Goal: Transaction & Acquisition: Subscribe to service/newsletter

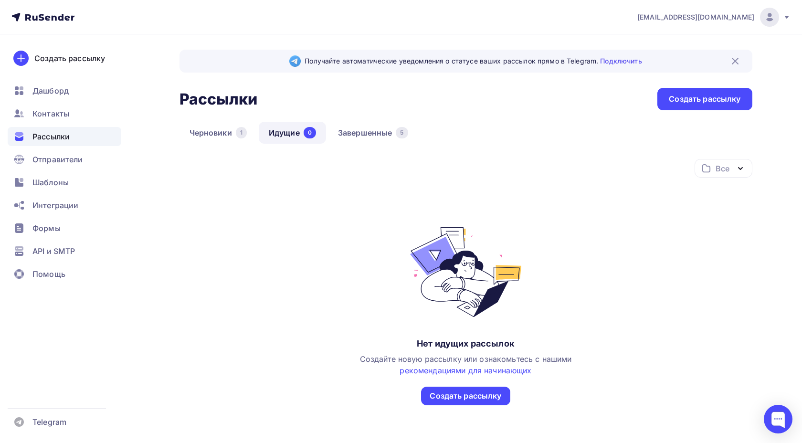
click at [73, 137] on div "Рассылки" at bounding box center [65, 136] width 114 height 19
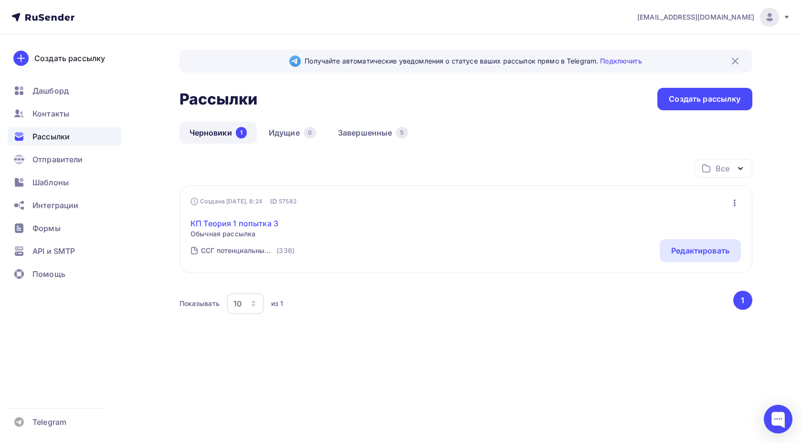
click at [227, 225] on link "КП Теория 1 попытка 3" at bounding box center [234, 223] width 88 height 11
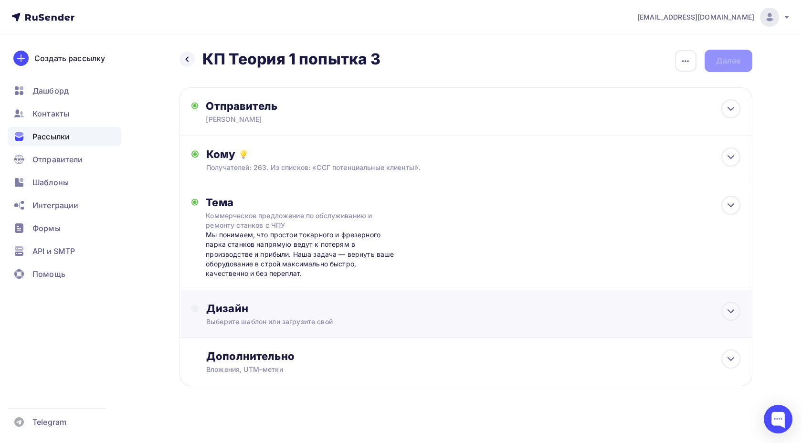
click at [245, 303] on div "Дизайн" at bounding box center [472, 308] width 533 height 13
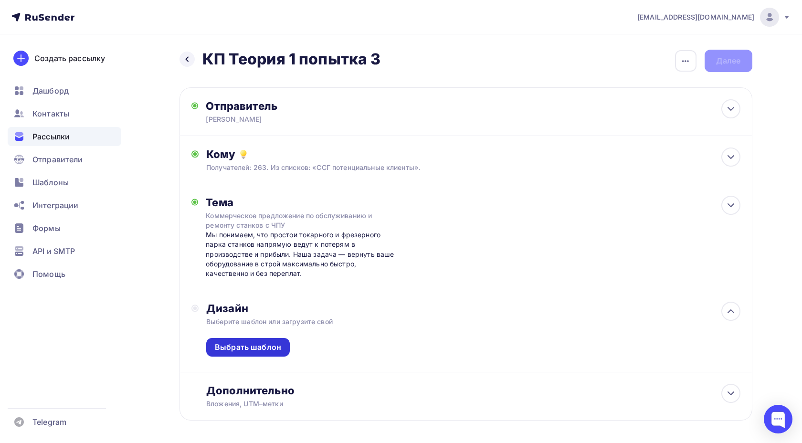
click at [240, 348] on div "Выбрать шаблон" at bounding box center [248, 347] width 66 height 11
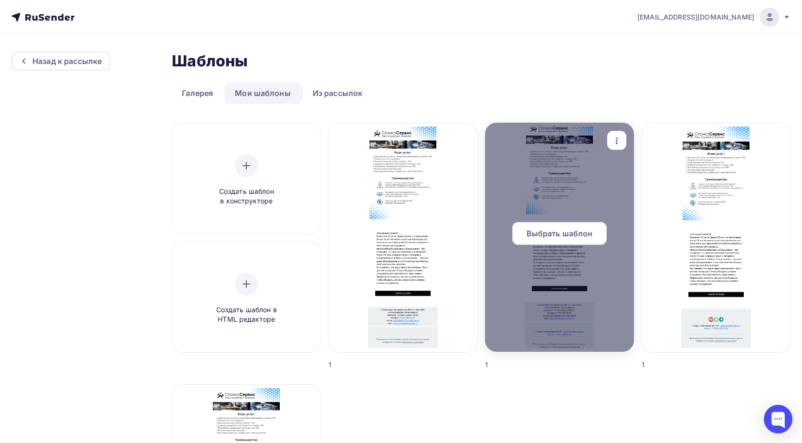
click at [613, 142] on icon "button" at bounding box center [616, 140] width 11 height 11
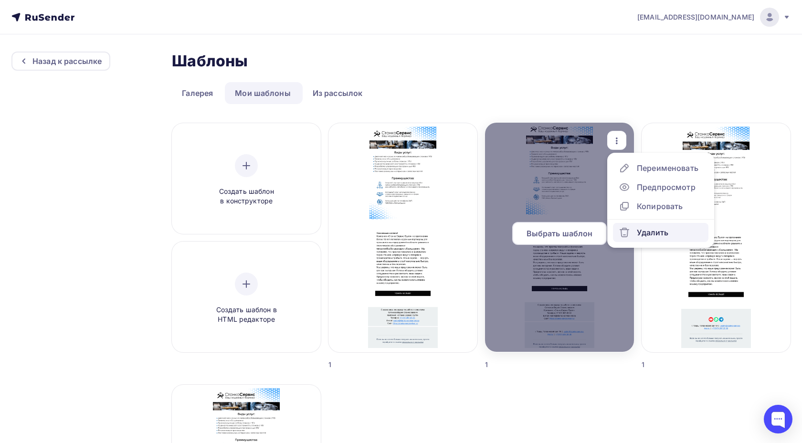
click at [638, 227] on div "Удалить" at bounding box center [652, 232] width 31 height 11
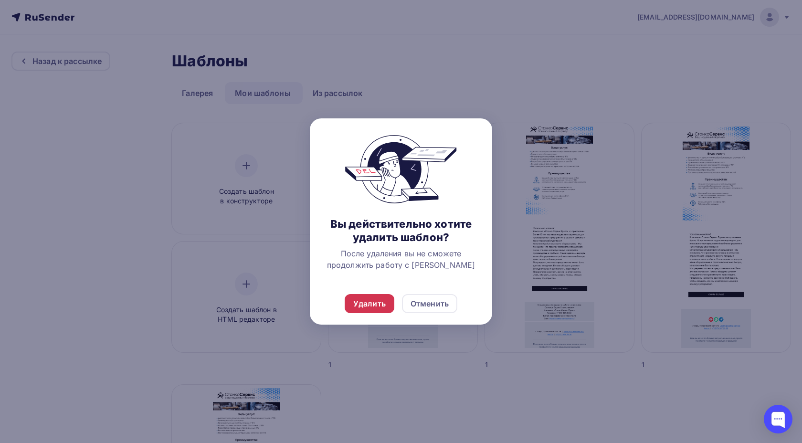
click at [374, 303] on div "Удалить" at bounding box center [369, 303] width 32 height 11
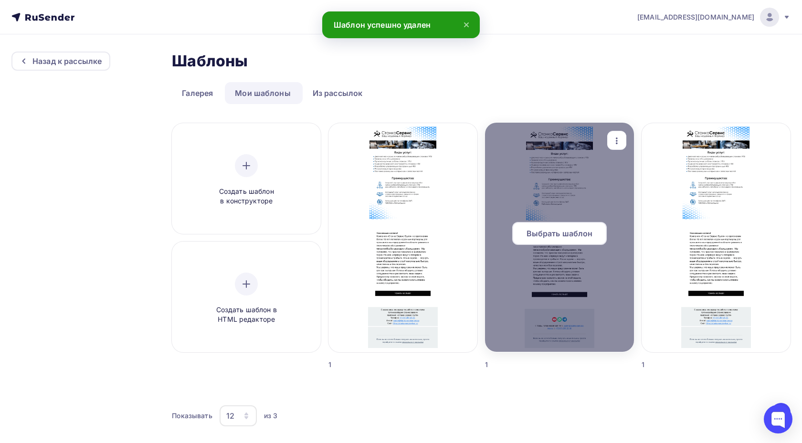
click at [626, 135] on div "button" at bounding box center [616, 140] width 19 height 19
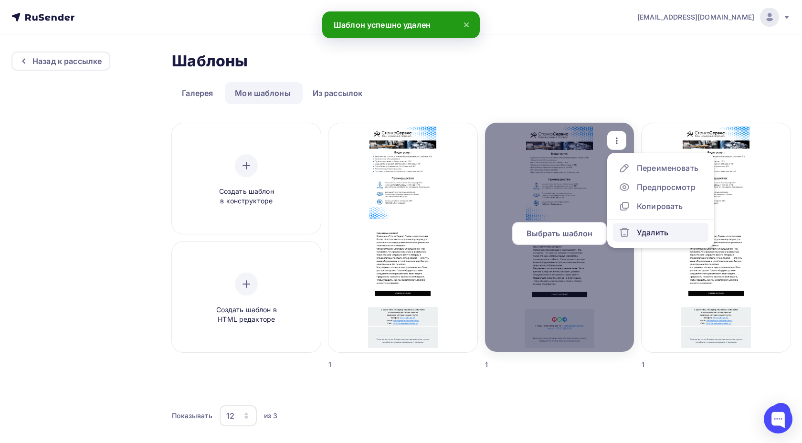
click at [640, 231] on div "Удалить" at bounding box center [652, 232] width 31 height 11
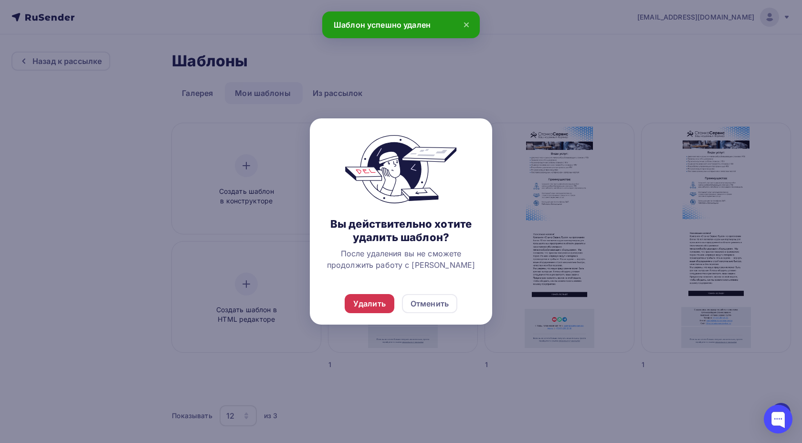
click at [357, 306] on div "Удалить" at bounding box center [369, 303] width 32 height 11
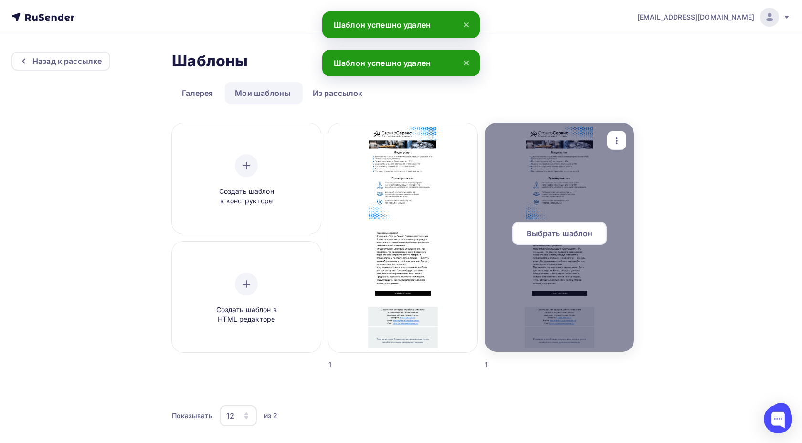
click at [618, 140] on icon "button" at bounding box center [616, 140] width 11 height 11
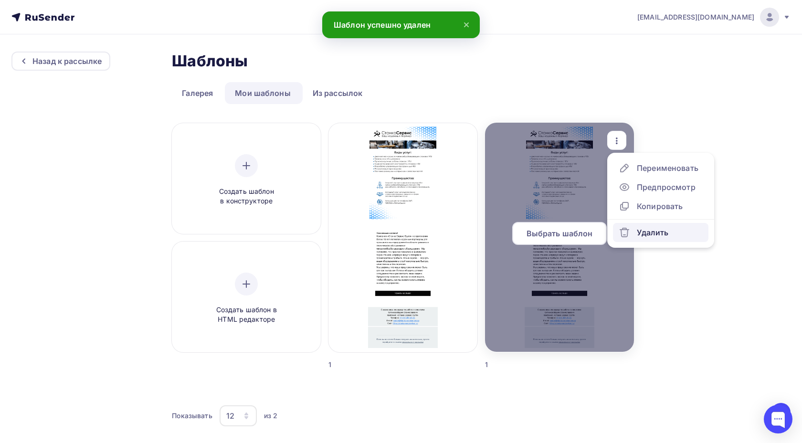
click at [645, 225] on link "Удалить" at bounding box center [660, 232] width 95 height 19
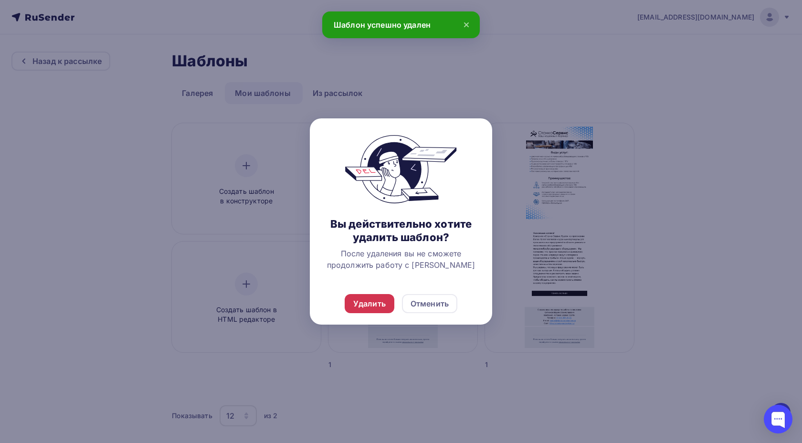
click at [368, 308] on div "Удалить" at bounding box center [369, 303] width 32 height 11
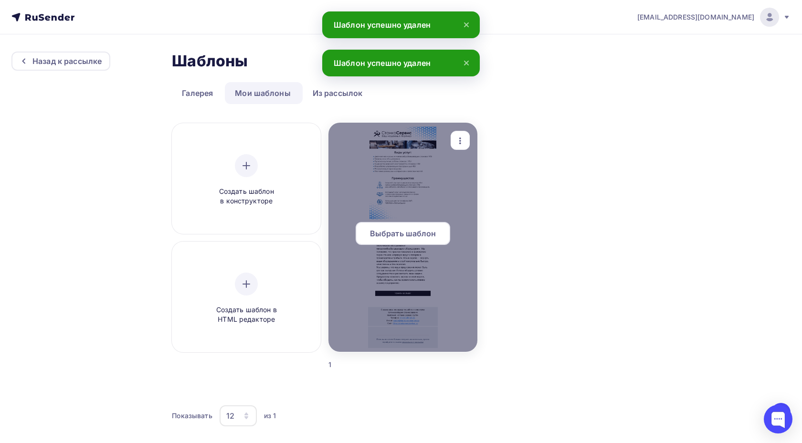
click at [396, 237] on span "Выбрать шаблон" at bounding box center [403, 233] width 66 height 11
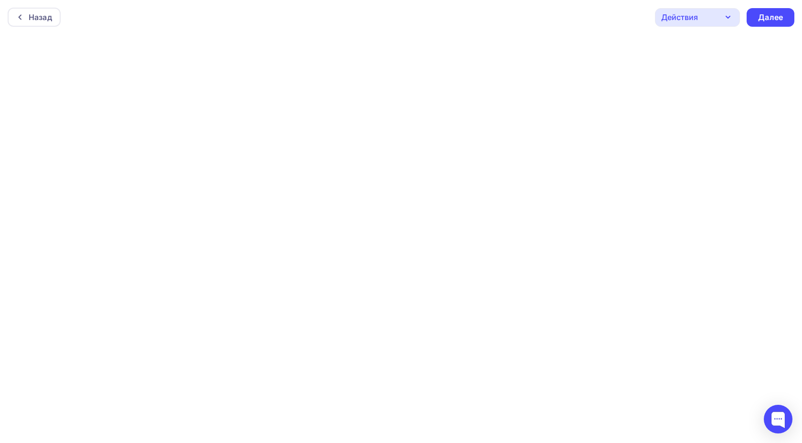
click at [686, 21] on div "Действия" at bounding box center [679, 16] width 37 height 11
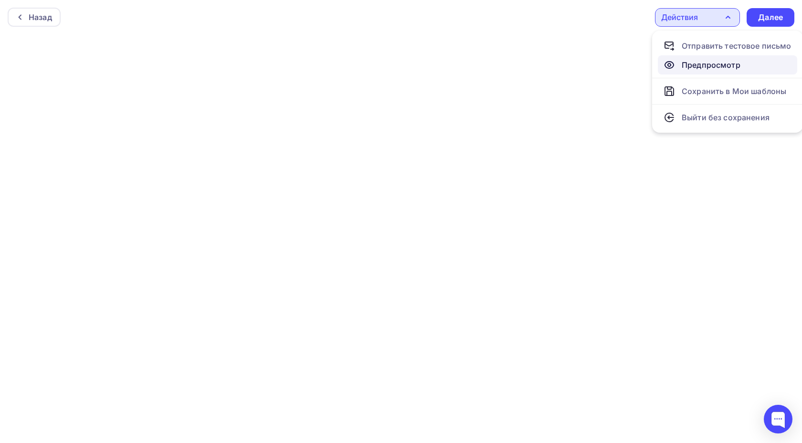
click at [686, 62] on div "Предпросмотр" at bounding box center [710, 64] width 59 height 11
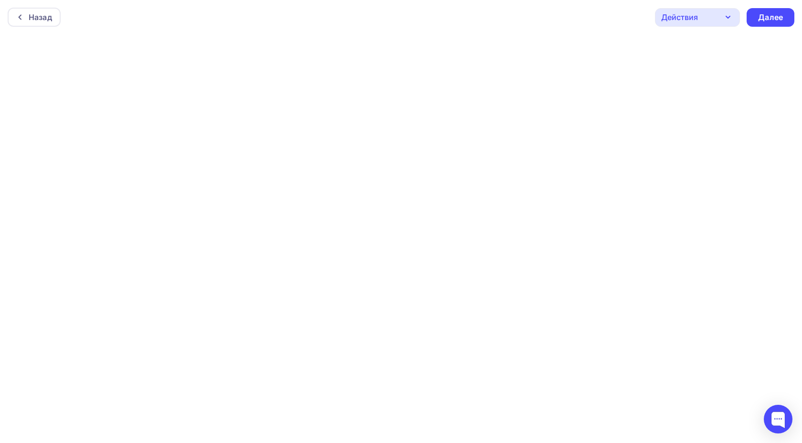
click at [716, 15] on div "Действия" at bounding box center [697, 17] width 85 height 19
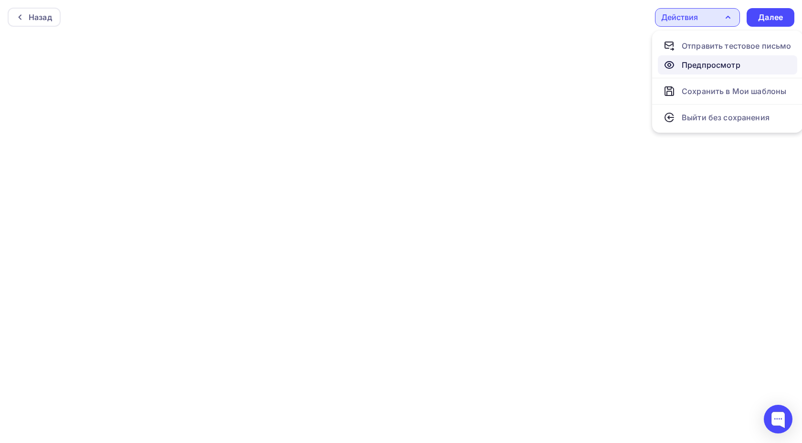
click at [676, 62] on div "Предпросмотр" at bounding box center [701, 64] width 77 height 11
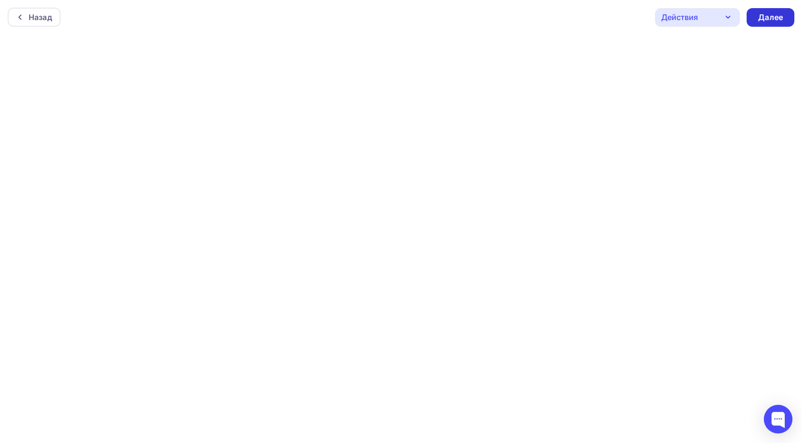
click at [778, 14] on div "Далее" at bounding box center [770, 17] width 25 height 11
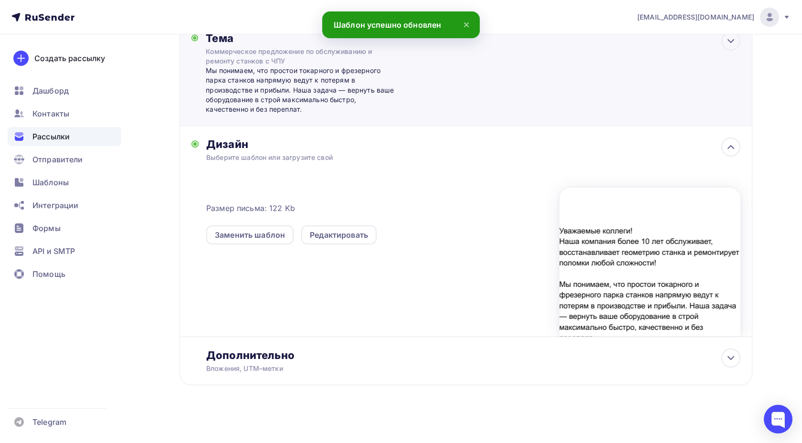
scroll to position [169, 0]
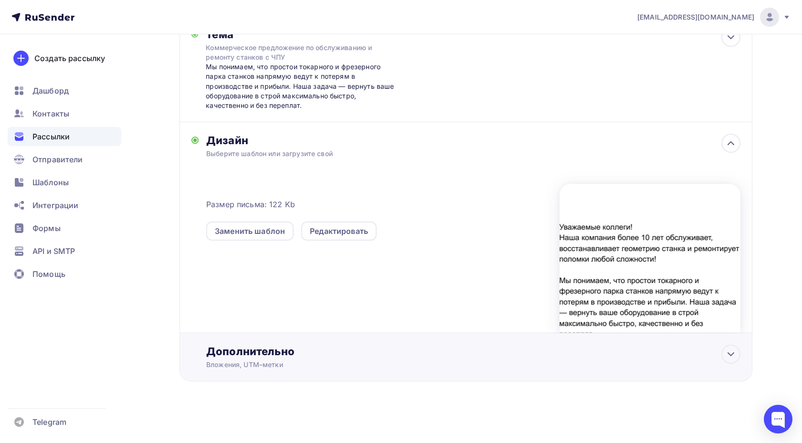
click at [463, 347] on div "Дополнительно" at bounding box center [472, 351] width 533 height 13
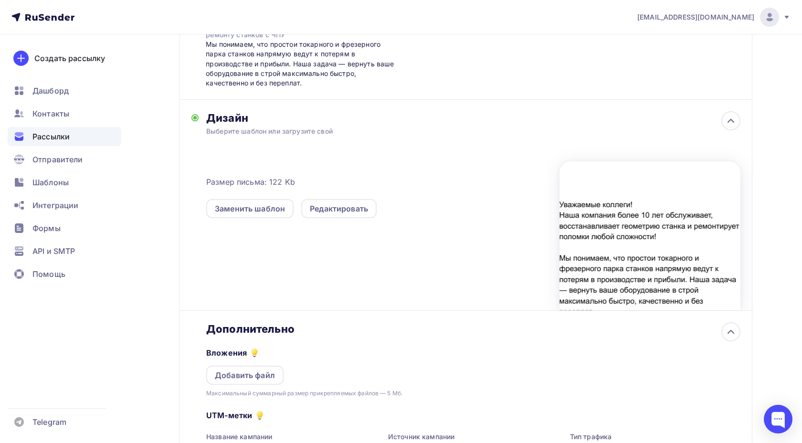
scroll to position [0, 0]
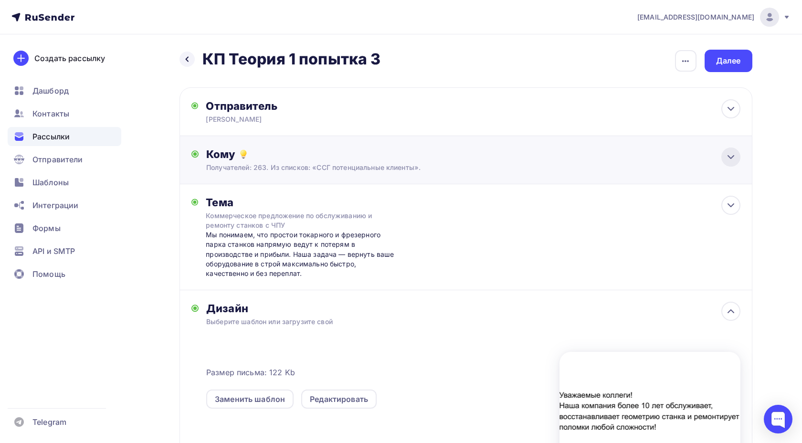
click at [725, 152] on icon at bounding box center [730, 156] width 11 height 11
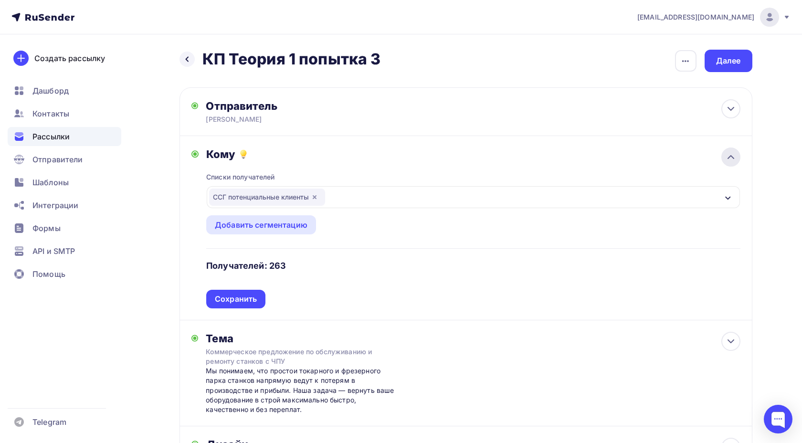
click at [725, 153] on icon at bounding box center [730, 156] width 11 height 11
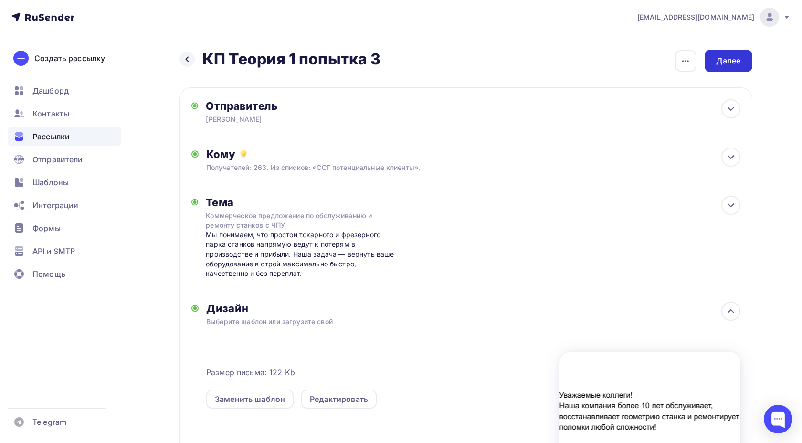
click at [727, 64] on div "Далее" at bounding box center [728, 60] width 25 height 11
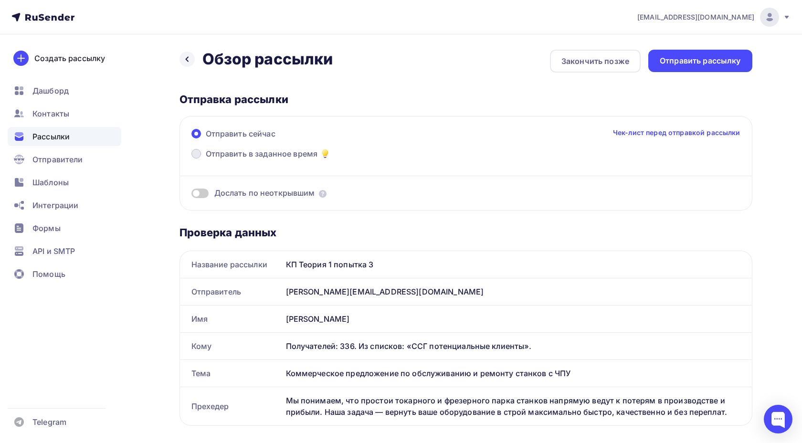
click at [200, 153] on span at bounding box center [196, 154] width 10 height 10
click at [206, 159] on input "Отправить в заданное время" at bounding box center [206, 159] width 0 height 0
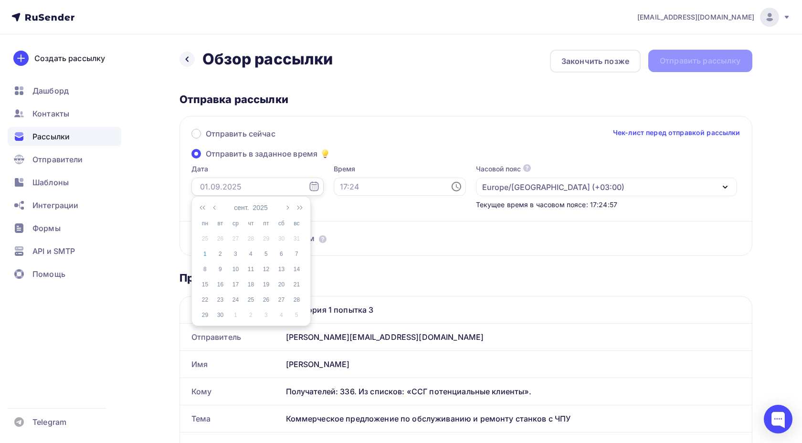
click at [242, 185] on input "text" at bounding box center [257, 187] width 132 height 18
click at [219, 253] on div "2" at bounding box center [220, 254] width 15 height 9
type input "[DATE]"
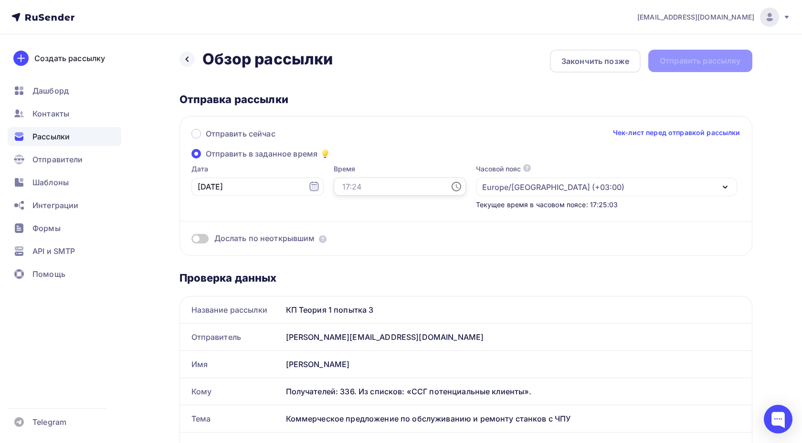
click at [334, 190] on input "text" at bounding box center [400, 187] width 132 height 18
click at [332, 257] on li "09" at bounding box center [330, 257] width 42 height 15
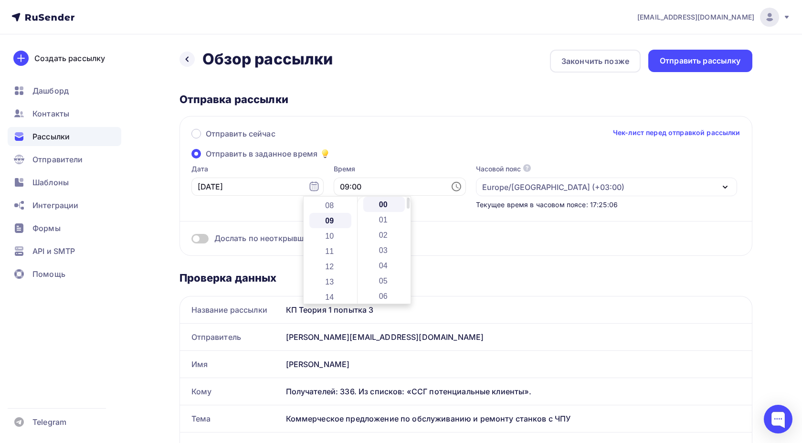
scroll to position [137, 0]
click at [382, 203] on li "00" at bounding box center [384, 204] width 42 height 15
click at [400, 129] on div "Отправить сейчас Чек-лист перед отправкой рассылки" at bounding box center [465, 138] width 549 height 20
click at [354, 193] on input "09:00" at bounding box center [400, 187] width 132 height 18
click at [337, 226] on li "08" at bounding box center [330, 230] width 42 height 15
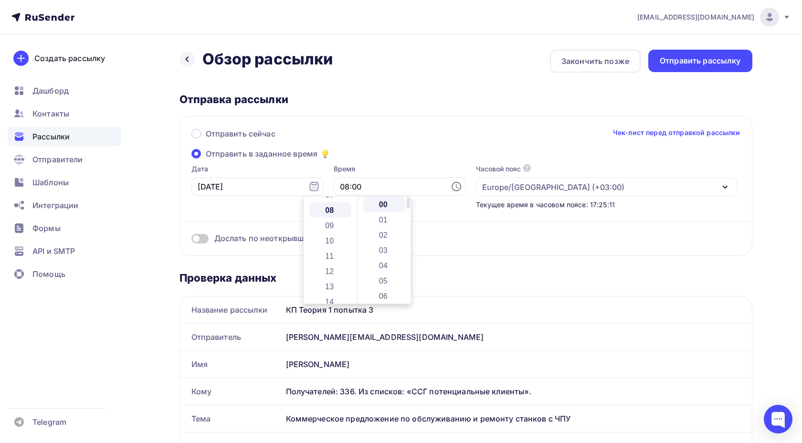
scroll to position [122, 0]
click at [384, 241] on li "30" at bounding box center [384, 245] width 42 height 15
type input "08:30"
click at [445, 231] on div "Дослать по неоткрывшим" at bounding box center [465, 226] width 549 height 34
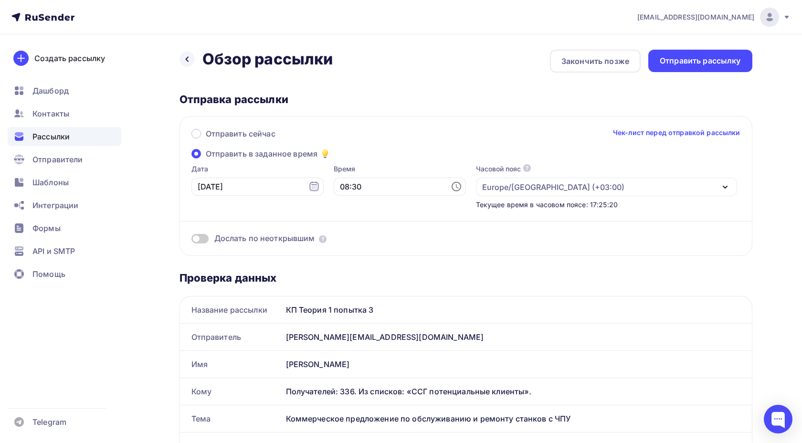
click at [202, 238] on span at bounding box center [199, 239] width 17 height 10
click at [191, 240] on input "checkbox" at bounding box center [191, 240] width 0 height 0
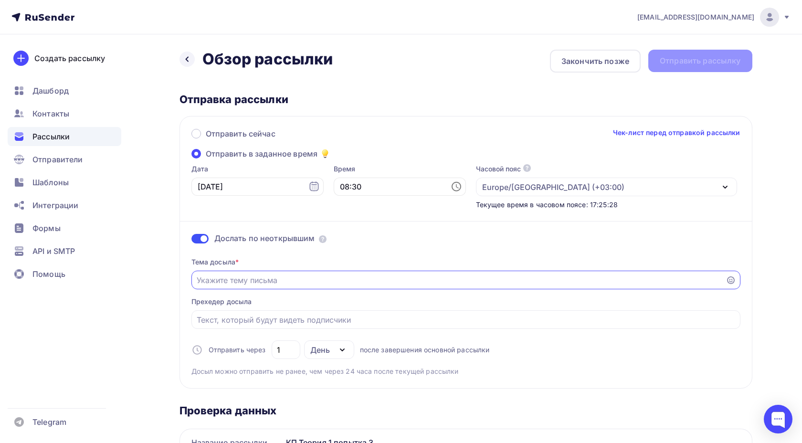
click at [276, 283] on input "Отправить в заданное время" at bounding box center [458, 279] width 523 height 11
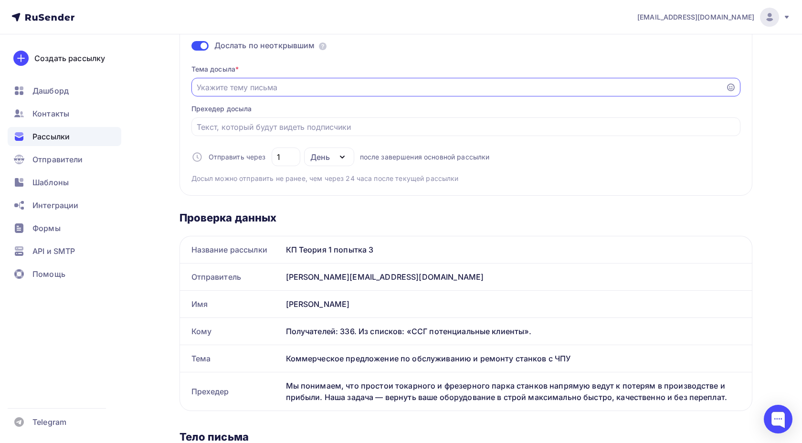
scroll to position [195, 0]
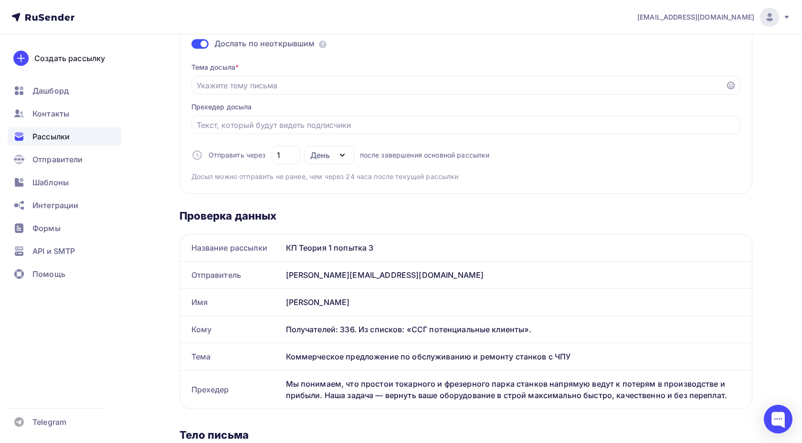
drag, startPoint x: 288, startPoint y: 357, endPoint x: 575, endPoint y: 358, distance: 286.8
click at [575, 358] on div "Коммерческое предложение по обслуживанию и ремонту станков с ЧПУ" at bounding box center [517, 356] width 470 height 27
copy div "Коммерческое предложение по обслуживанию и ремонту станков с ЧПУ"
click at [276, 87] on input "Отправить в заданное время" at bounding box center [458, 85] width 523 height 11
paste input "Коммерческое предложение по обслуживанию и ремонту станков с ЧПУ"
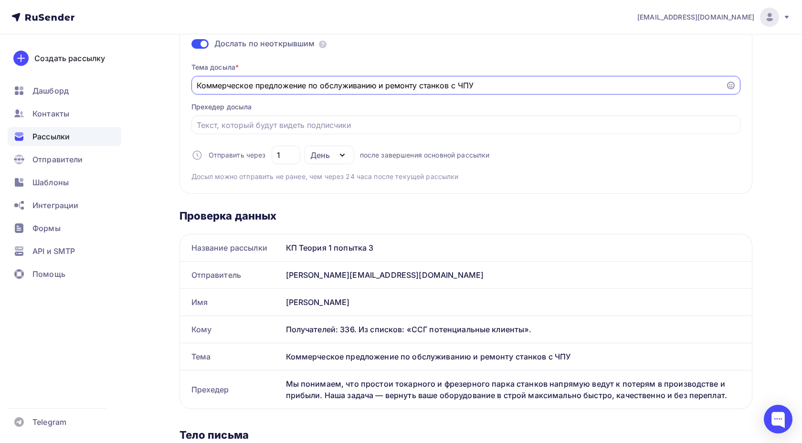
type input "Коммерческое предложение по обслуживанию и ремонту станков с ЧПУ"
paste input "Наша компания более 10 лет обслуживает, восстанавливает геометрию станка и ремо…"
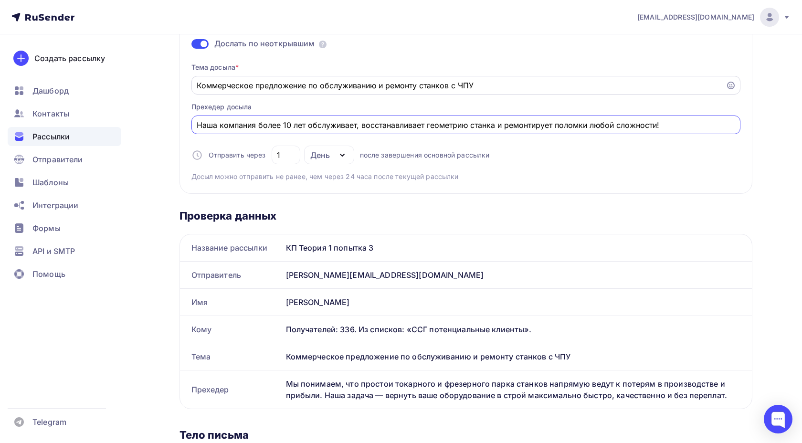
type input "Наша компания более 10 лет обслуживает, восстанавливает геометрию станка и ремо…"
drag, startPoint x: 311, startPoint y: 87, endPoint x: 487, endPoint y: 86, distance: 176.1
click at [486, 86] on input "Коммерческое предложение по обслуживанию и ремонту станков с ЧПУ" at bounding box center [458, 85] width 523 height 11
type input "Коммерческое предложение"
click at [554, 186] on div "Отправить сейчас Чек-лист перед отправкой рассылки Отправить в заданное время Д…" at bounding box center [465, 57] width 573 height 272
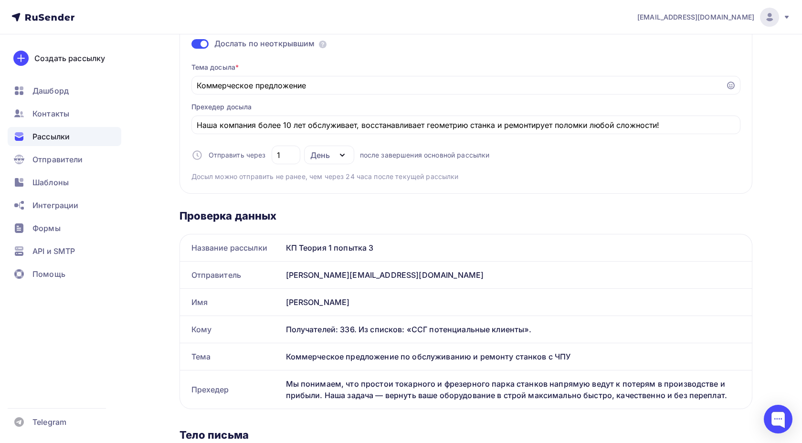
click at [325, 157] on div "День" at bounding box center [320, 154] width 20 height 11
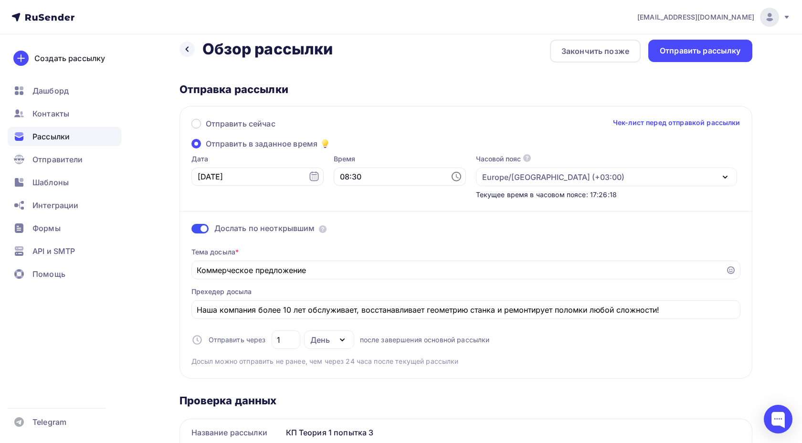
scroll to position [0, 0]
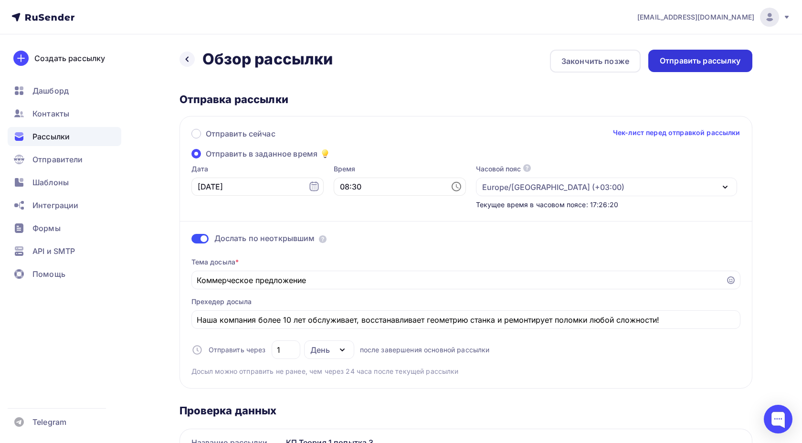
click at [687, 61] on div "Отправить рассылку" at bounding box center [699, 60] width 81 height 11
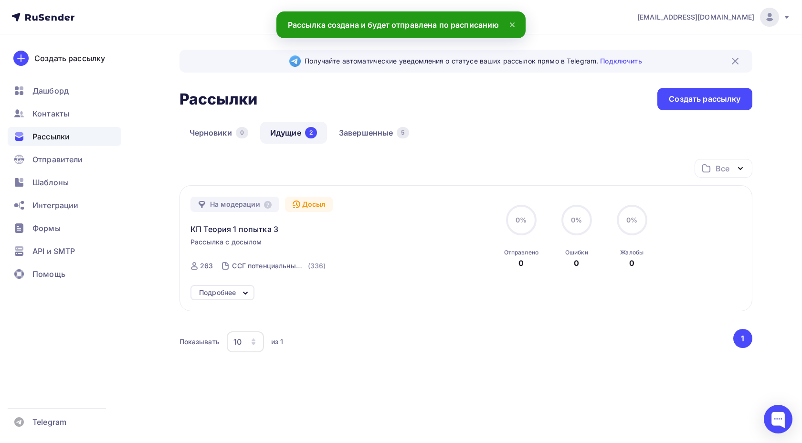
click at [301, 205] on div "Досыл" at bounding box center [309, 204] width 48 height 15
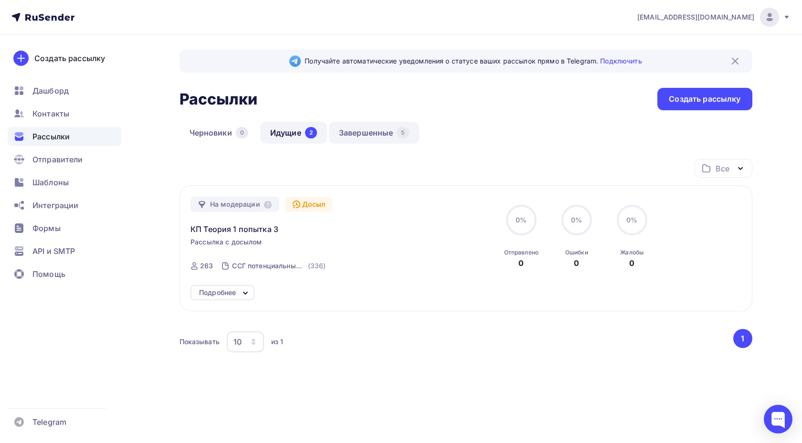
click at [359, 137] on link "Завершенные 5" at bounding box center [374, 133] width 90 height 22
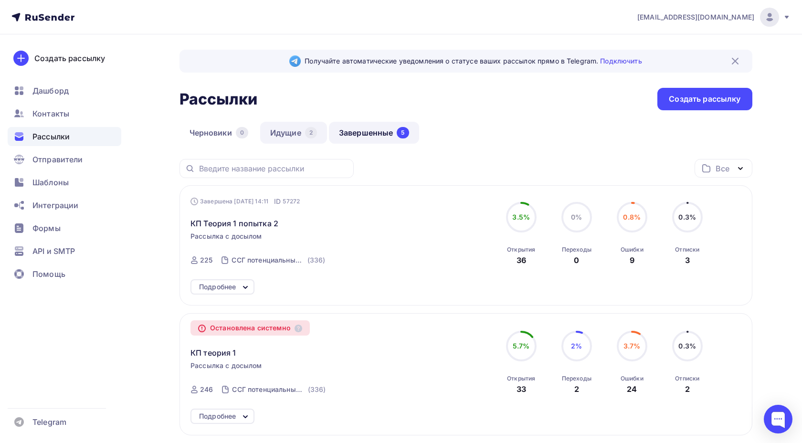
click at [296, 132] on link "Идущие 2" at bounding box center [293, 133] width 67 height 22
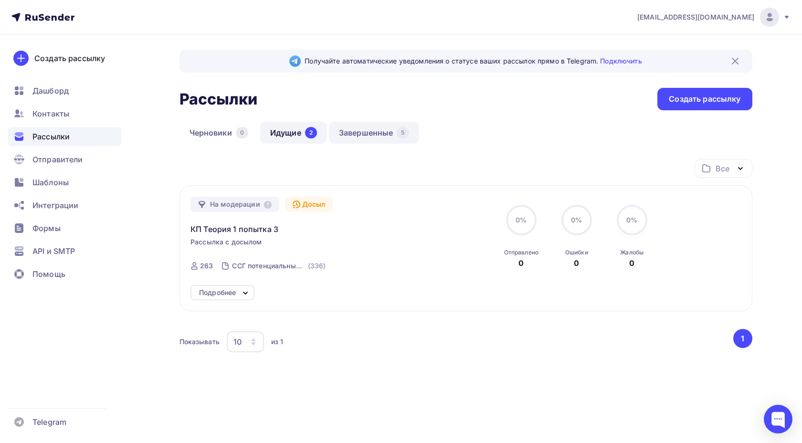
click at [357, 130] on link "Завершенные 5" at bounding box center [374, 133] width 90 height 22
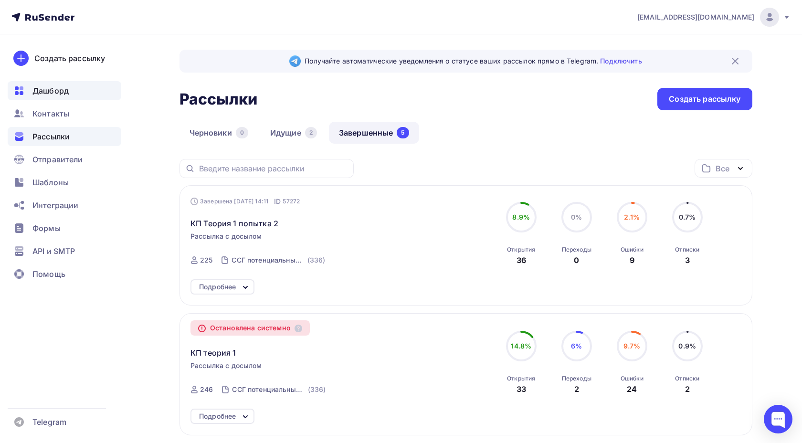
click at [40, 89] on span "Дашборд" at bounding box center [50, 90] width 36 height 11
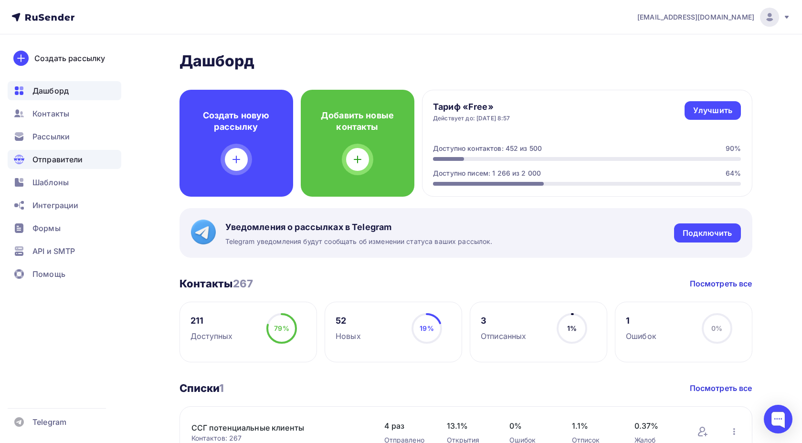
click at [78, 159] on span "Отправители" at bounding box center [57, 159] width 51 height 11
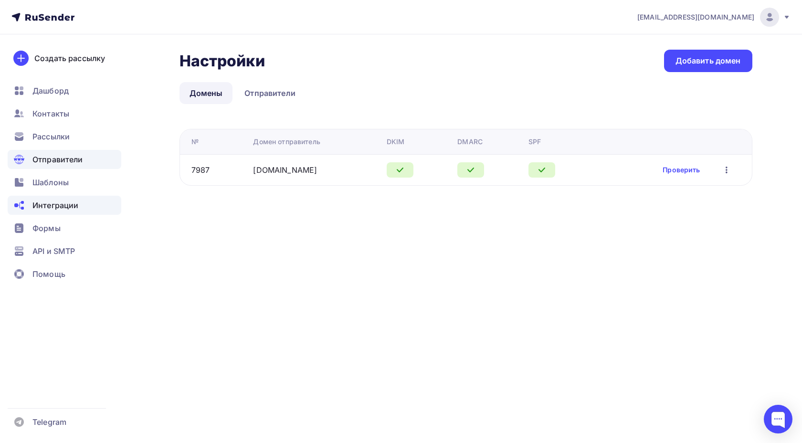
click at [63, 206] on span "Интеграции" at bounding box center [55, 204] width 46 height 11
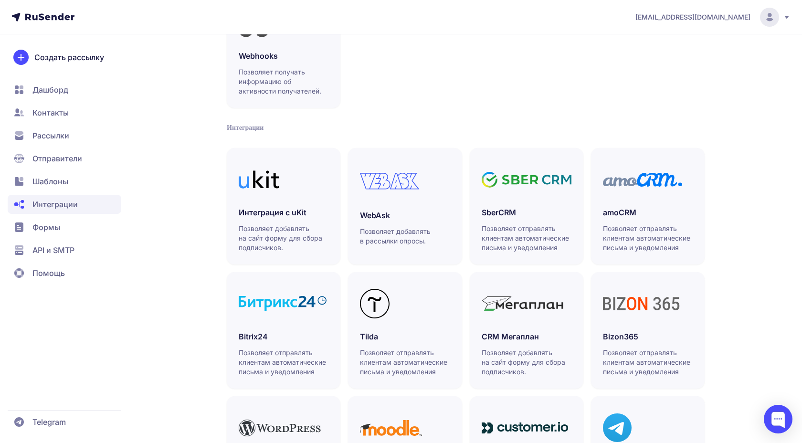
scroll to position [213, 0]
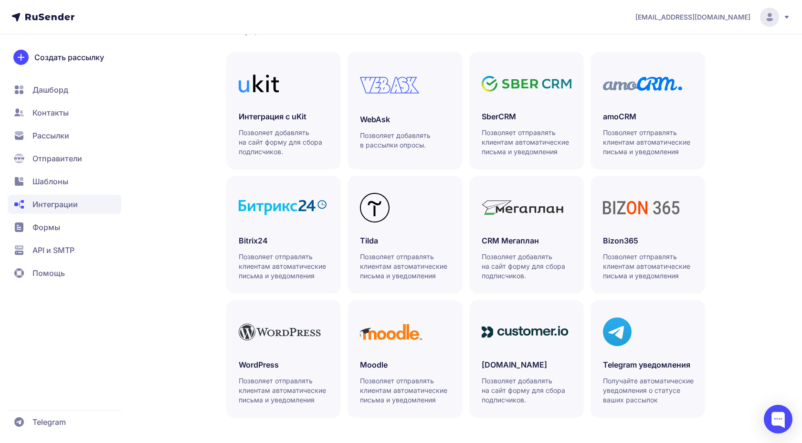
click at [71, 252] on span "API и SMTP" at bounding box center [53, 249] width 42 height 11
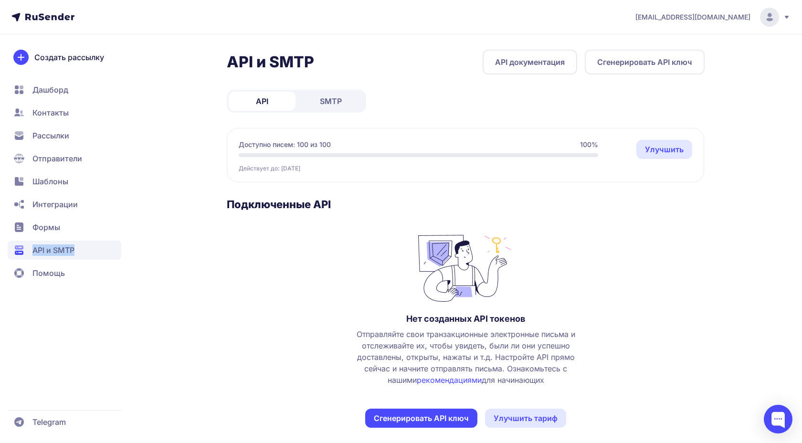
drag, startPoint x: 94, startPoint y: 254, endPoint x: 32, endPoint y: 249, distance: 61.7
click at [32, 249] on span "API и SMTP" at bounding box center [65, 249] width 114 height 19
click at [318, 97] on link "SMTP" at bounding box center [330, 101] width 67 height 19
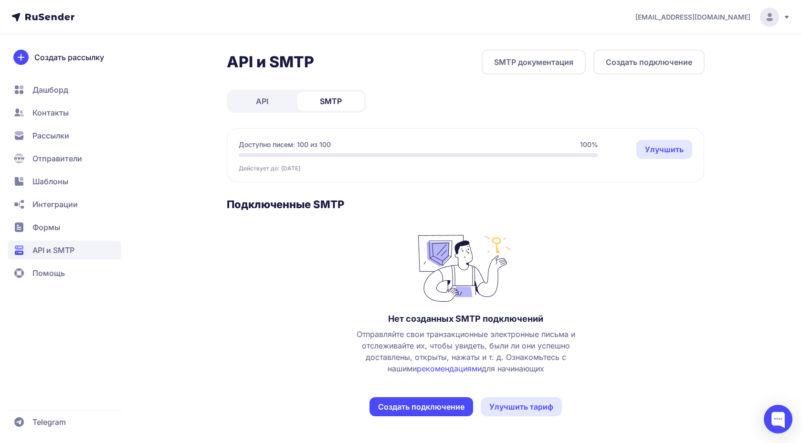
click at [44, 229] on span "Формы" at bounding box center [46, 226] width 28 height 11
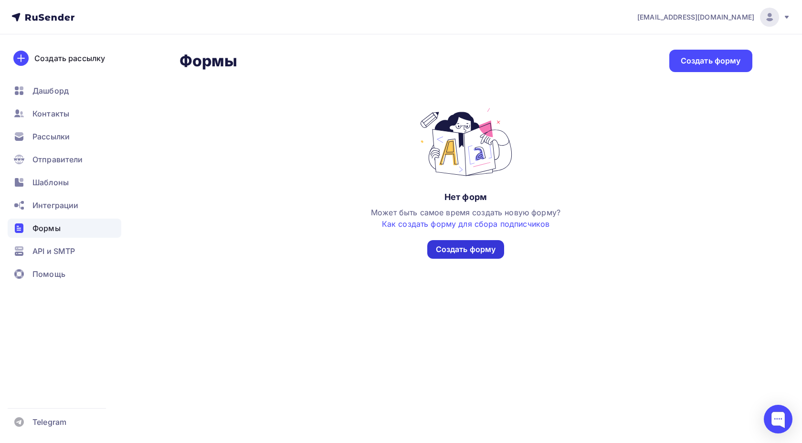
click at [489, 241] on div "Создать форму" at bounding box center [465, 249] width 77 height 19
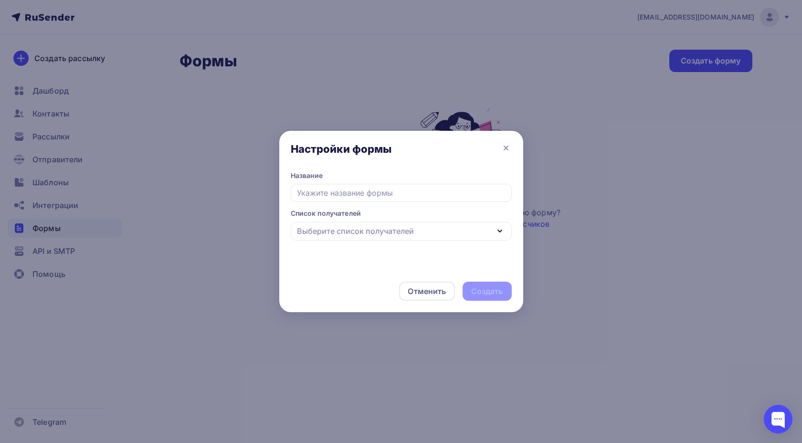
click at [329, 230] on div "Выберите список получателей" at bounding box center [355, 230] width 117 height 11
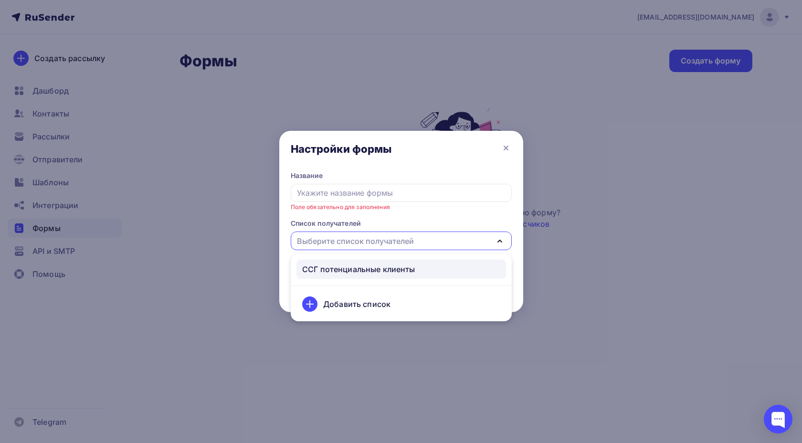
click at [339, 269] on div "ССГ потенциальные клиенты" at bounding box center [358, 268] width 113 height 11
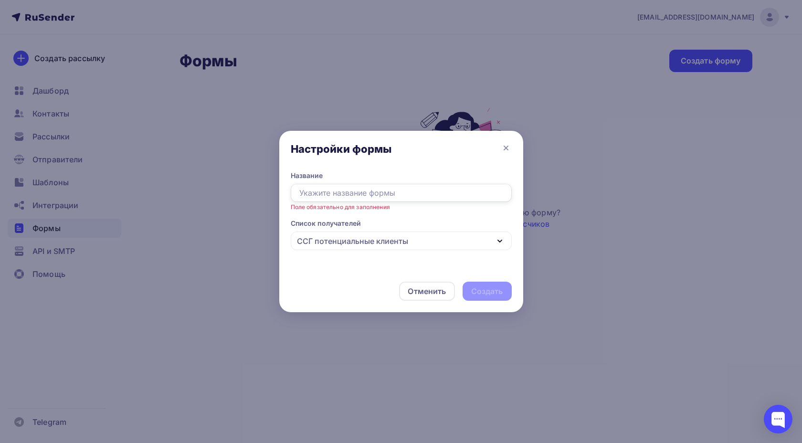
click at [334, 197] on input "text" at bounding box center [401, 193] width 221 height 18
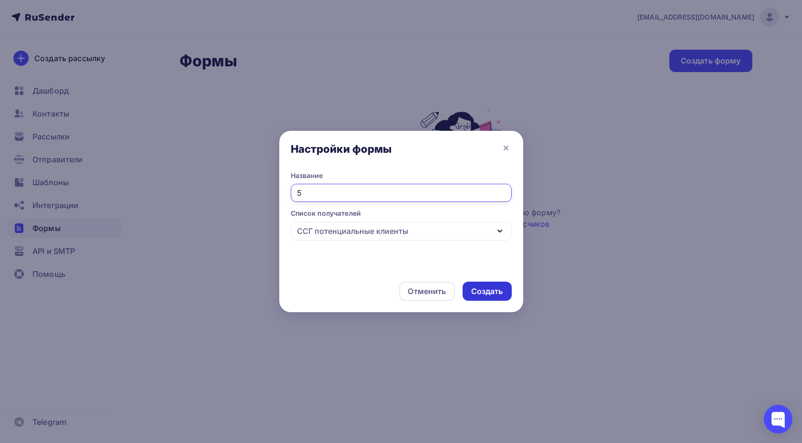
type input "5"
click at [485, 286] on div "Создать" at bounding box center [487, 291] width 32 height 11
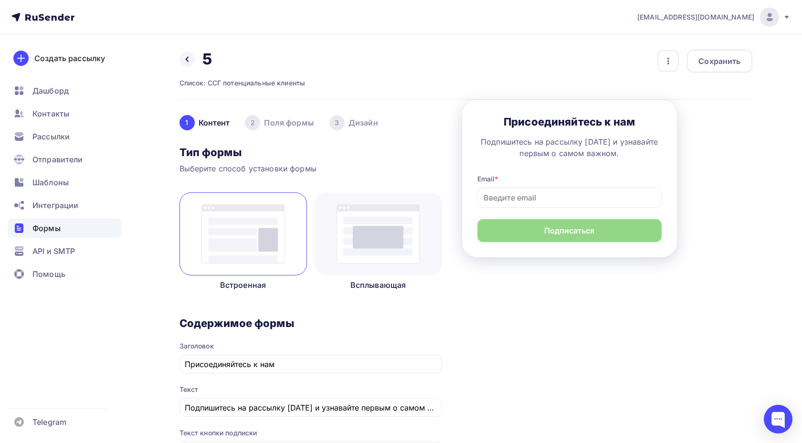
click at [376, 252] on img at bounding box center [377, 233] width 83 height 59
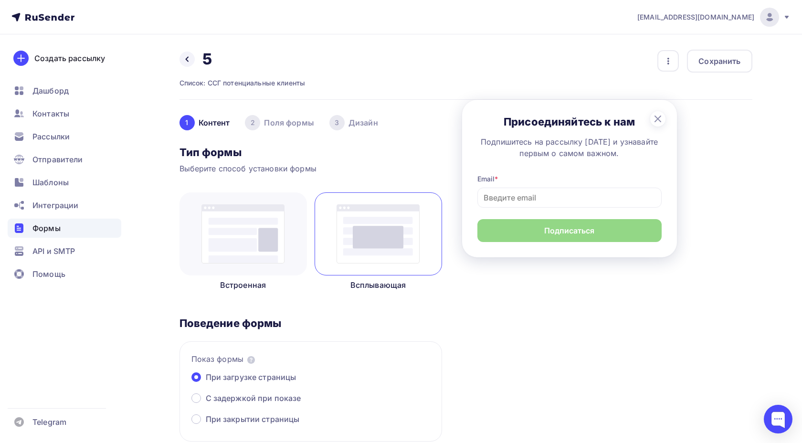
click at [286, 247] on div at bounding box center [242, 233] width 127 height 83
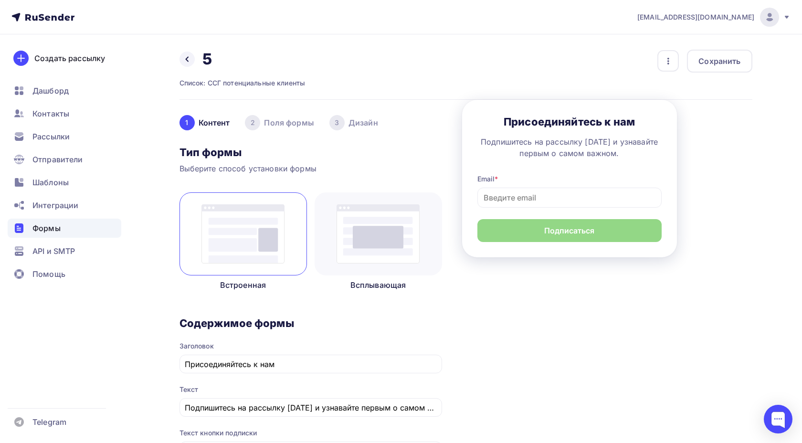
click at [367, 245] on img at bounding box center [377, 233] width 83 height 59
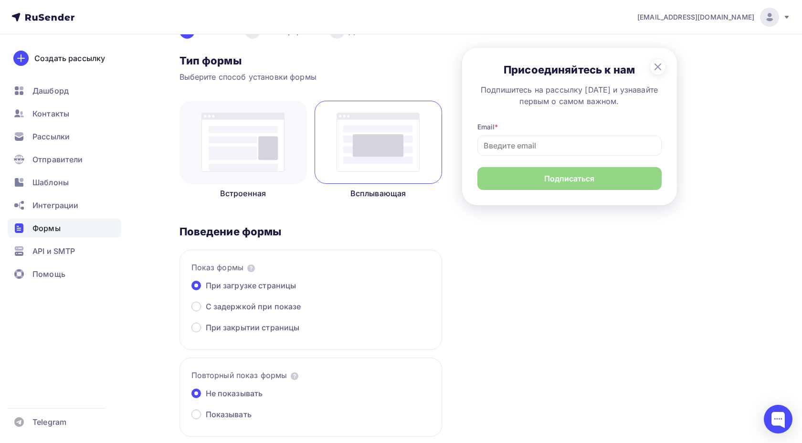
scroll to position [60, 0]
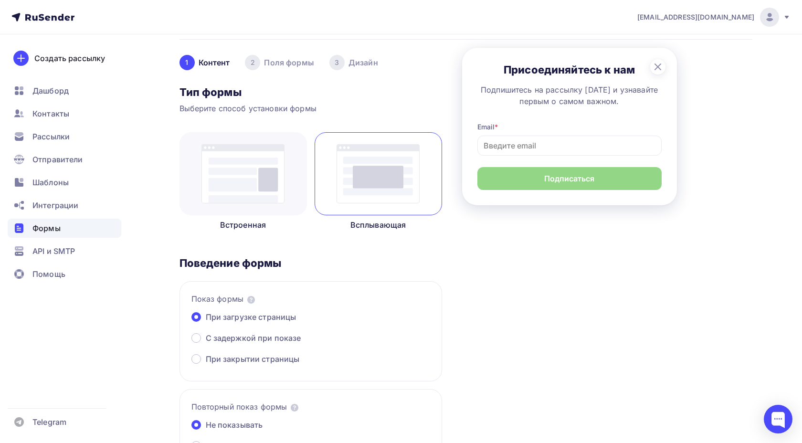
click at [251, 185] on img at bounding box center [242, 173] width 83 height 59
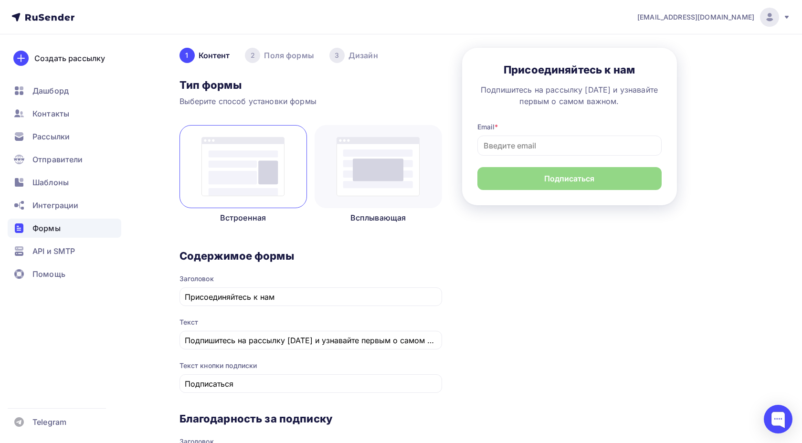
scroll to position [70, 0]
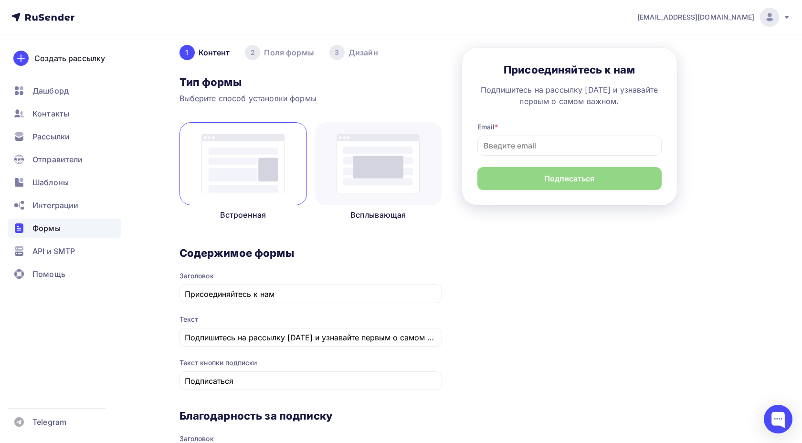
click at [354, 179] on img at bounding box center [377, 163] width 83 height 59
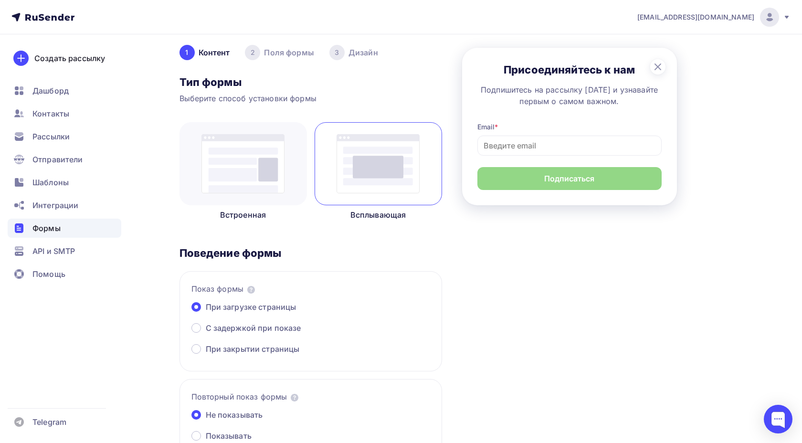
click at [278, 56] on div "2 Поля формы" at bounding box center [279, 52] width 69 height 15
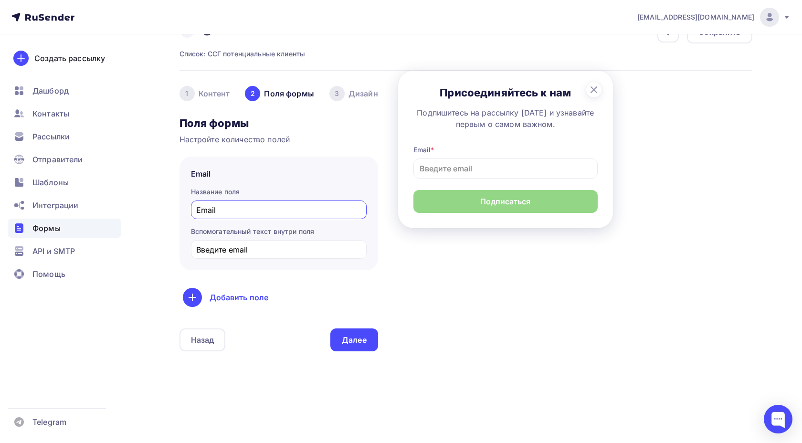
click at [329, 90] on div "3" at bounding box center [336, 93] width 15 height 15
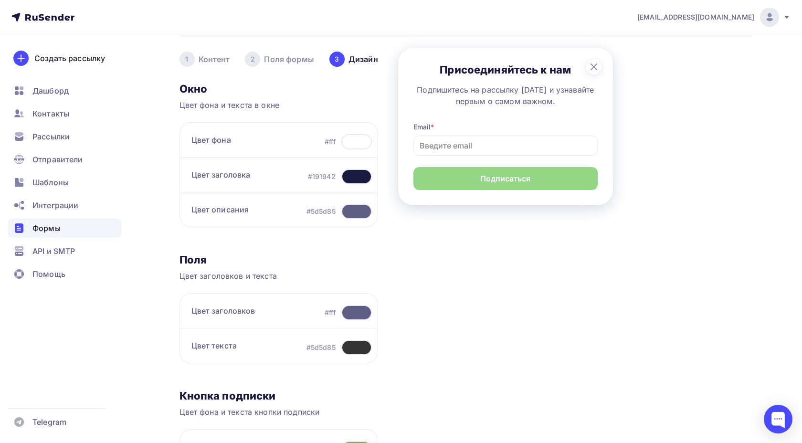
scroll to position [11, 0]
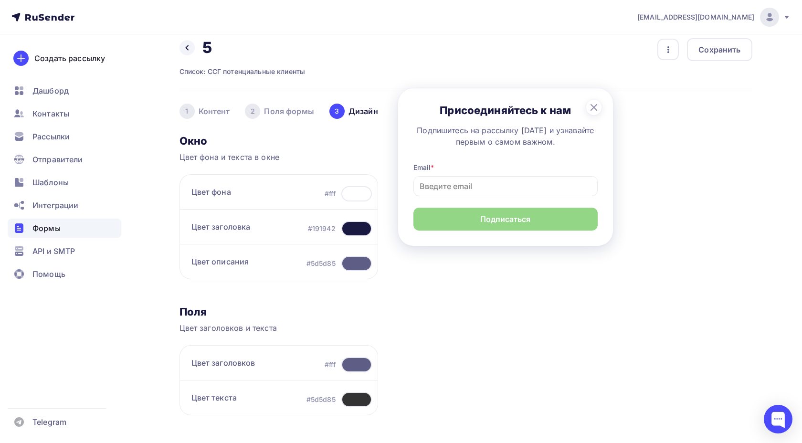
click at [54, 234] on div "Формы" at bounding box center [65, 228] width 114 height 19
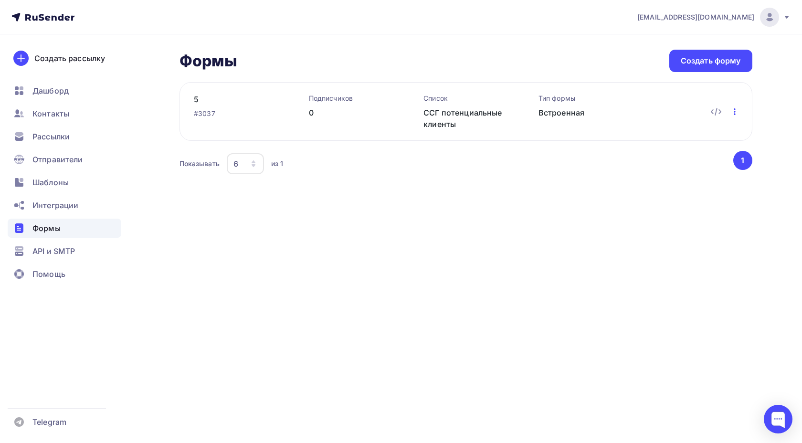
click at [732, 112] on icon "button" at bounding box center [734, 111] width 11 height 11
click at [704, 171] on div "Удалить" at bounding box center [693, 174] width 92 height 11
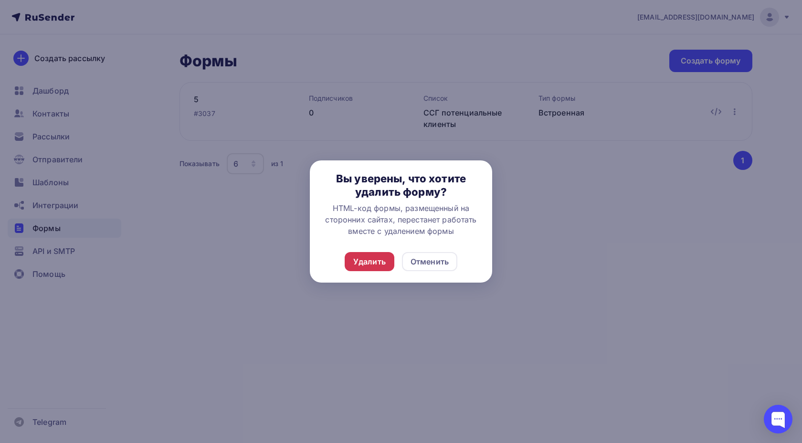
click at [365, 257] on div "Удалить" at bounding box center [369, 261] width 32 height 11
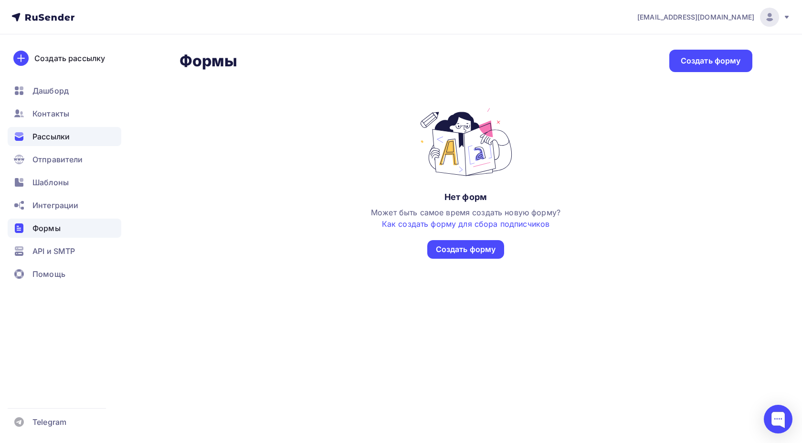
click at [74, 136] on div "Рассылки" at bounding box center [65, 136] width 114 height 19
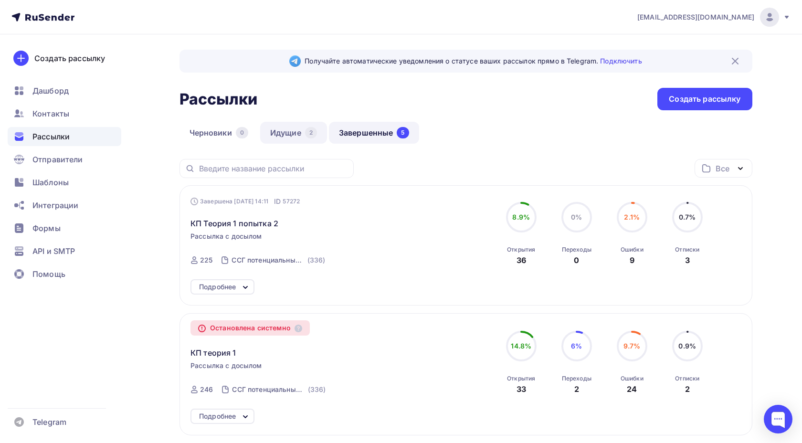
click at [293, 136] on link "Идущие 2" at bounding box center [293, 133] width 67 height 22
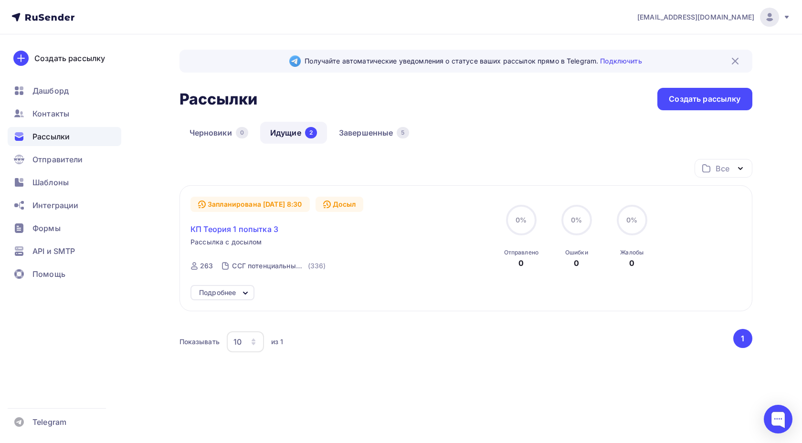
click at [268, 234] on span "КП Теория 1 попытка 3" at bounding box center [234, 228] width 88 height 11
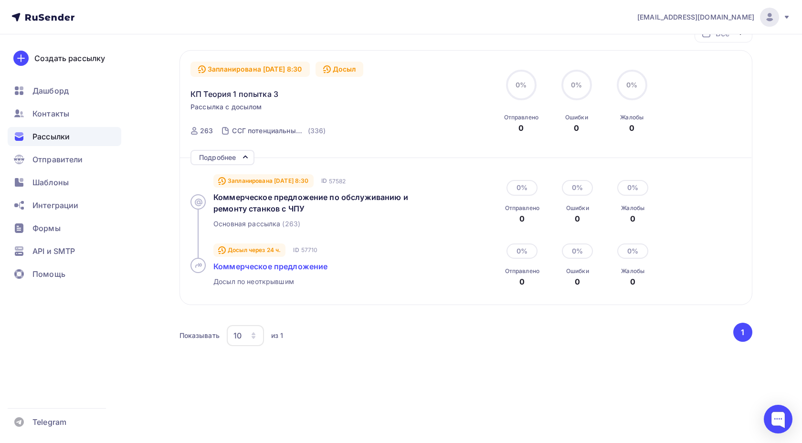
scroll to position [136, 0]
click at [55, 91] on span "Дашборд" at bounding box center [50, 90] width 36 height 11
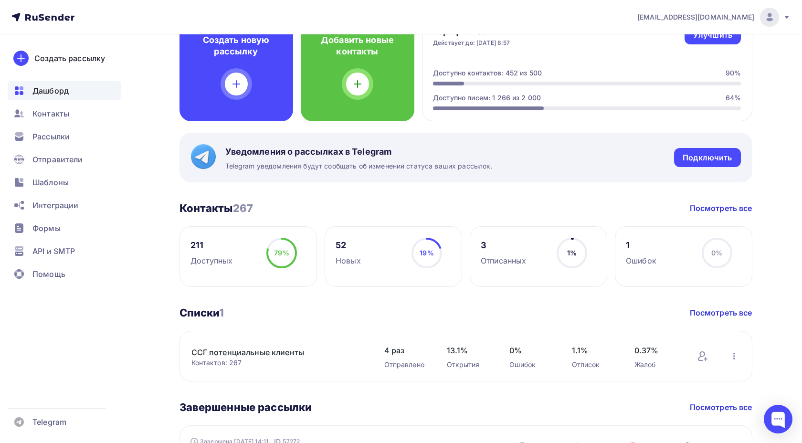
scroll to position [52, 0]
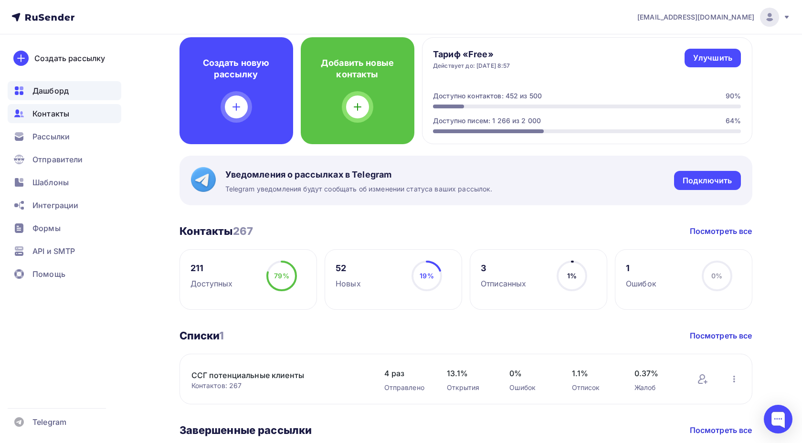
click at [78, 112] on div "Контакты" at bounding box center [65, 113] width 114 height 19
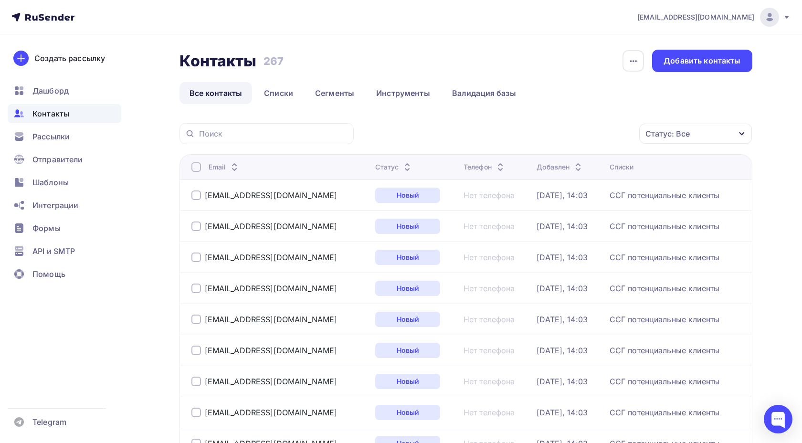
click at [401, 167] on icon at bounding box center [406, 169] width 11 height 11
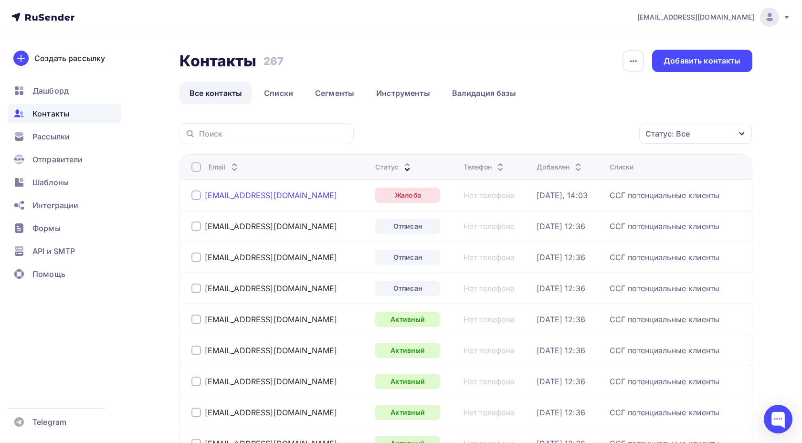
drag, startPoint x: 312, startPoint y: 198, endPoint x: 231, endPoint y: 198, distance: 80.2
click at [231, 198] on div "snab@volgopromtrans.ru" at bounding box center [279, 195] width 177 height 15
click at [195, 198] on div at bounding box center [196, 195] width 10 height 10
click at [529, 138] on div "Действие" at bounding box center [529, 133] width 37 height 11
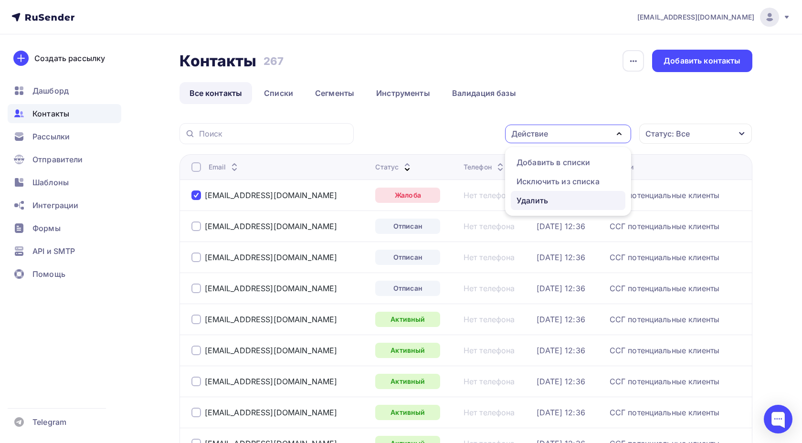
click at [535, 195] on div "Удалить" at bounding box center [531, 200] width 31 height 11
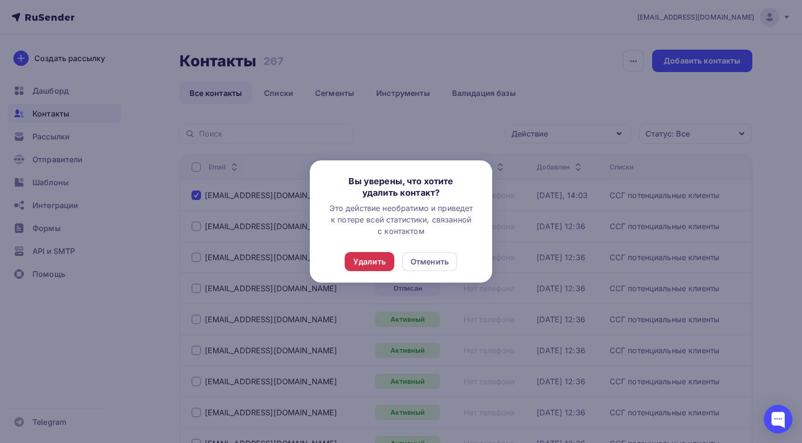
click at [379, 265] on div "Удалить" at bounding box center [369, 261] width 32 height 11
